Goal: Task Accomplishment & Management: Manage account settings

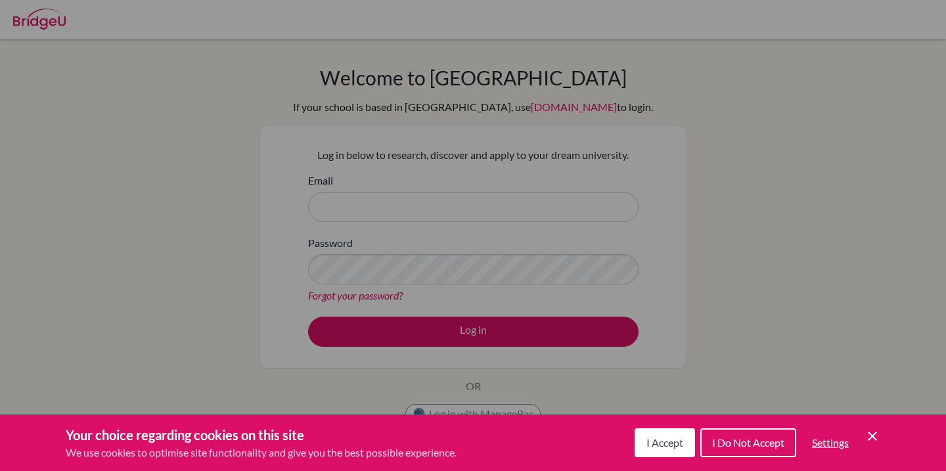
click at [683, 442] on button "I Accept" at bounding box center [665, 442] width 60 height 29
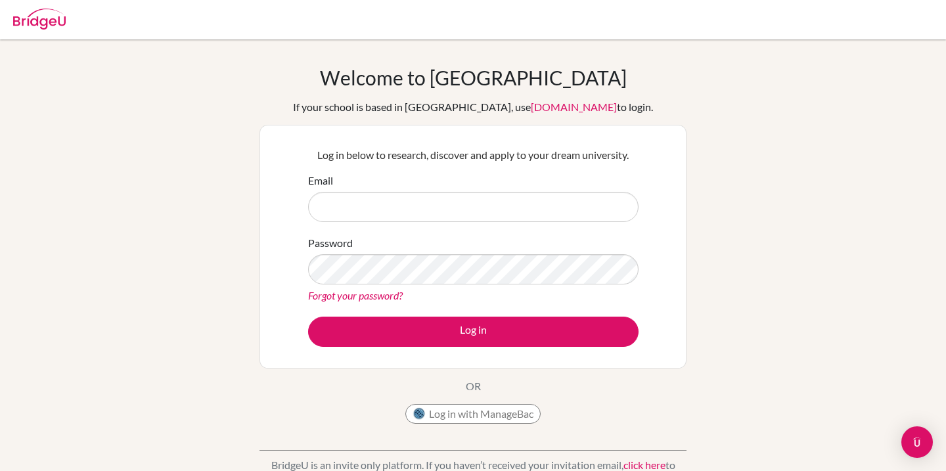
click at [357, 188] on div "Email" at bounding box center [473, 197] width 331 height 49
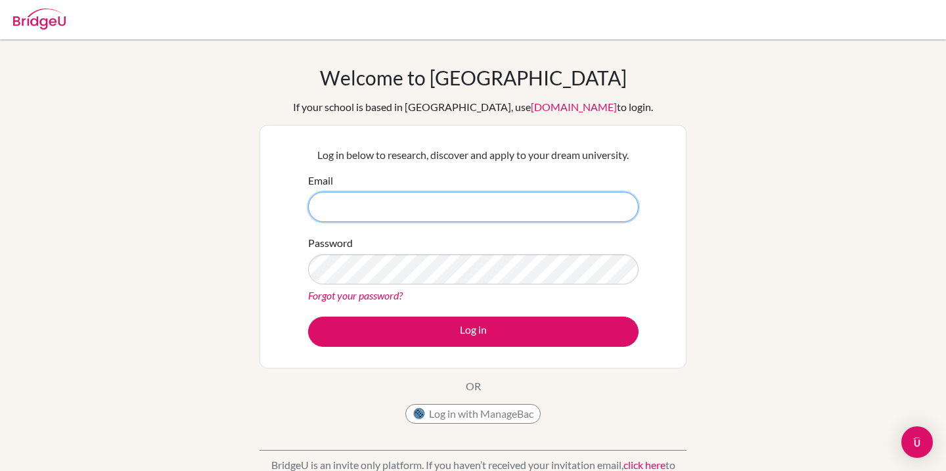
click at [365, 207] on input "Email" at bounding box center [473, 207] width 331 height 30
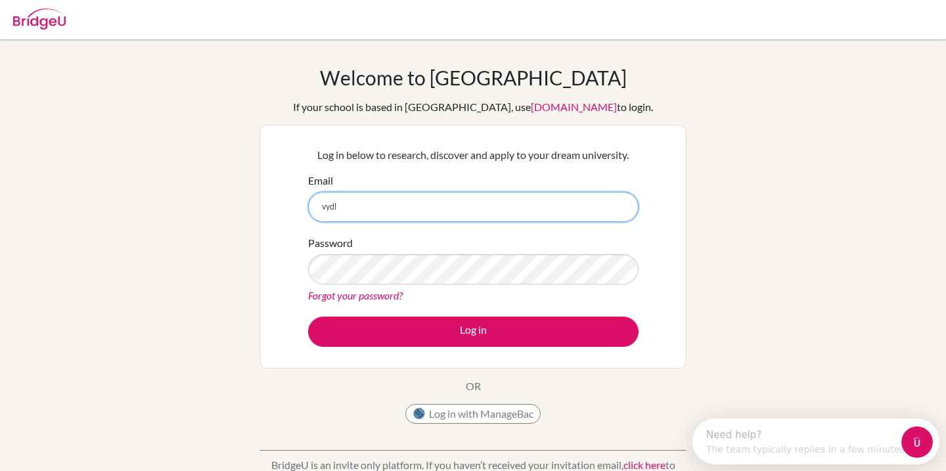
type input "vydl"
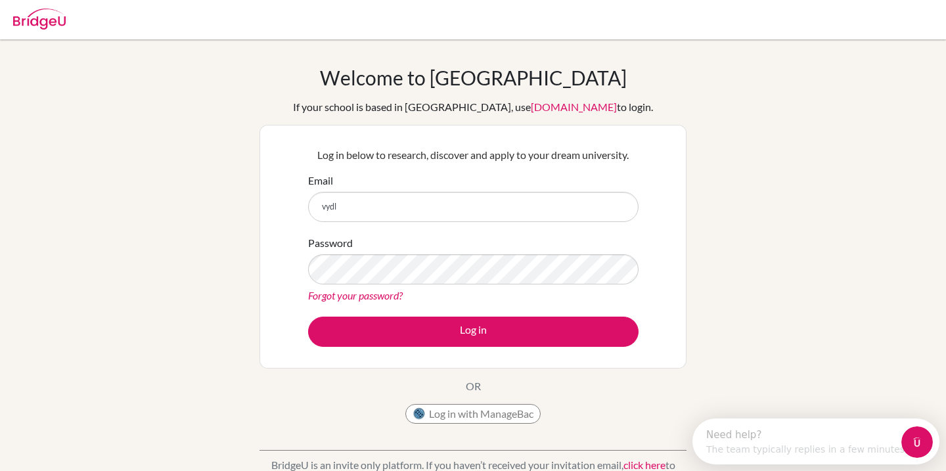
click at [37, 24] on img at bounding box center [39, 19] width 53 height 21
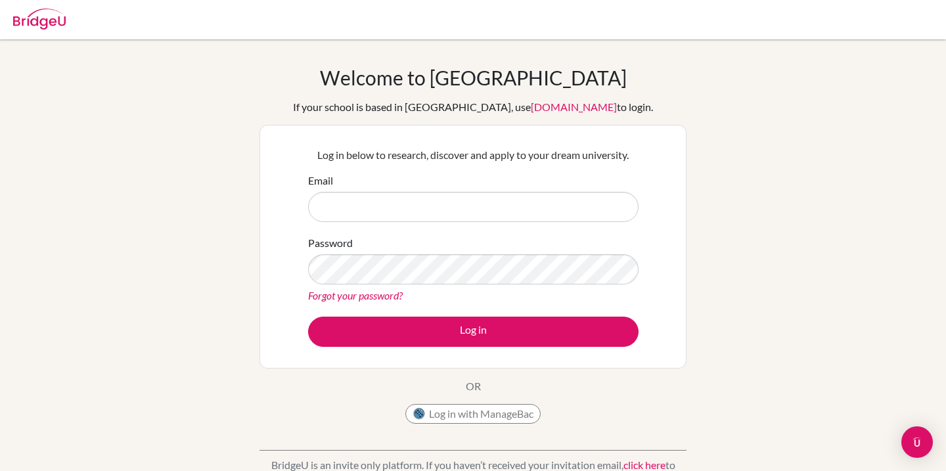
click at [49, 17] on img at bounding box center [39, 19] width 53 height 21
